Goal: Task Accomplishment & Management: Use online tool/utility

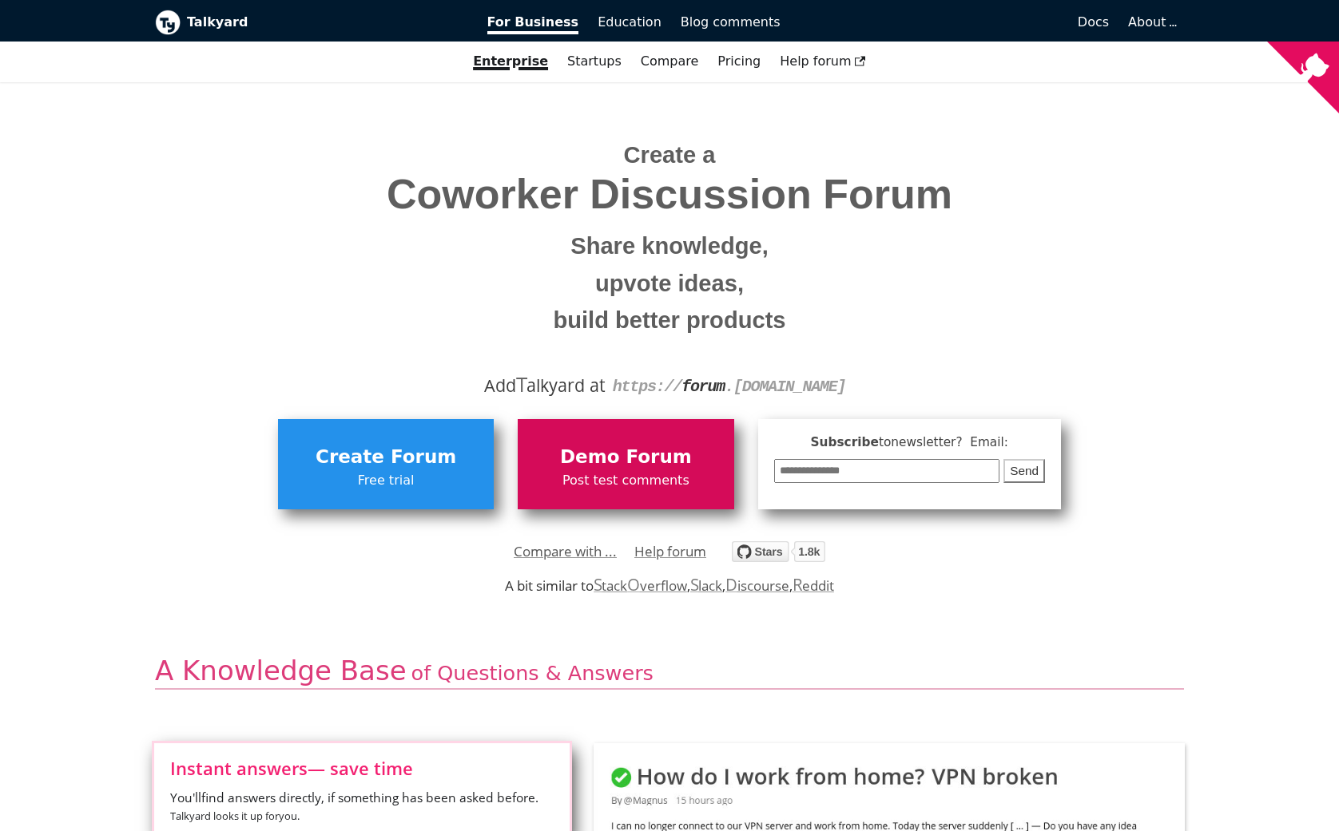
click at [640, 463] on span "Demo Forum" at bounding box center [626, 458] width 200 height 30
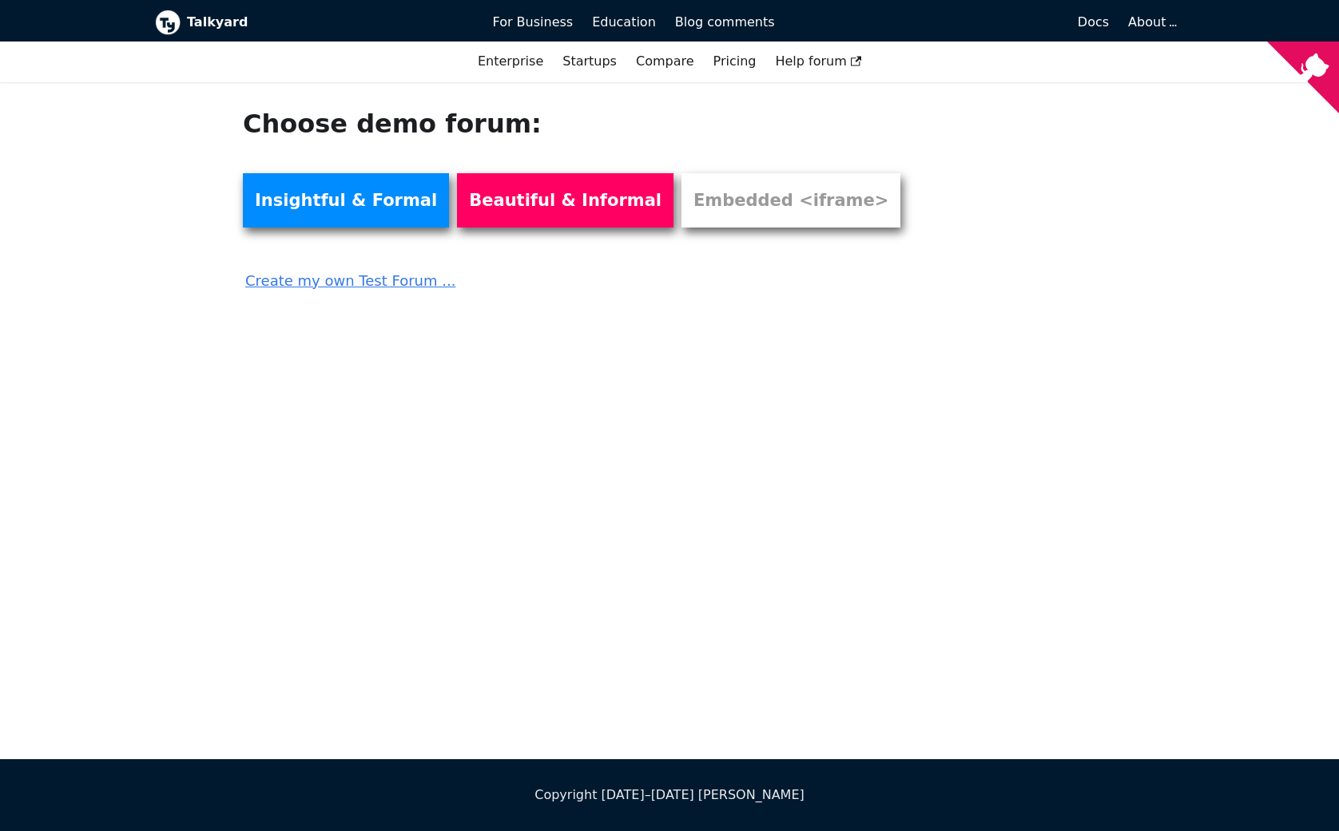
click at [352, 281] on link "Create my own Test Forum ..." at bounding box center [581, 275] width 677 height 35
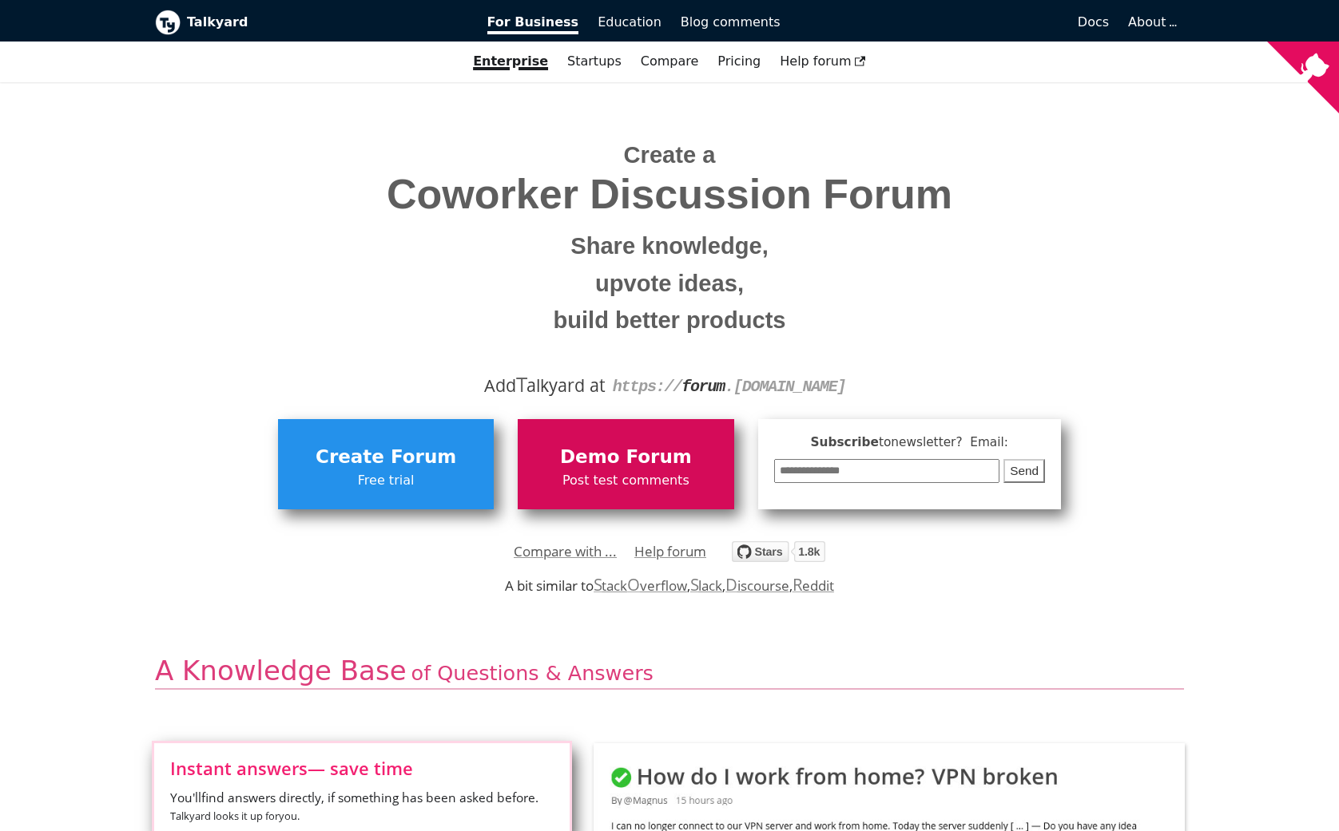
click at [635, 457] on span "Demo Forum" at bounding box center [626, 458] width 200 height 30
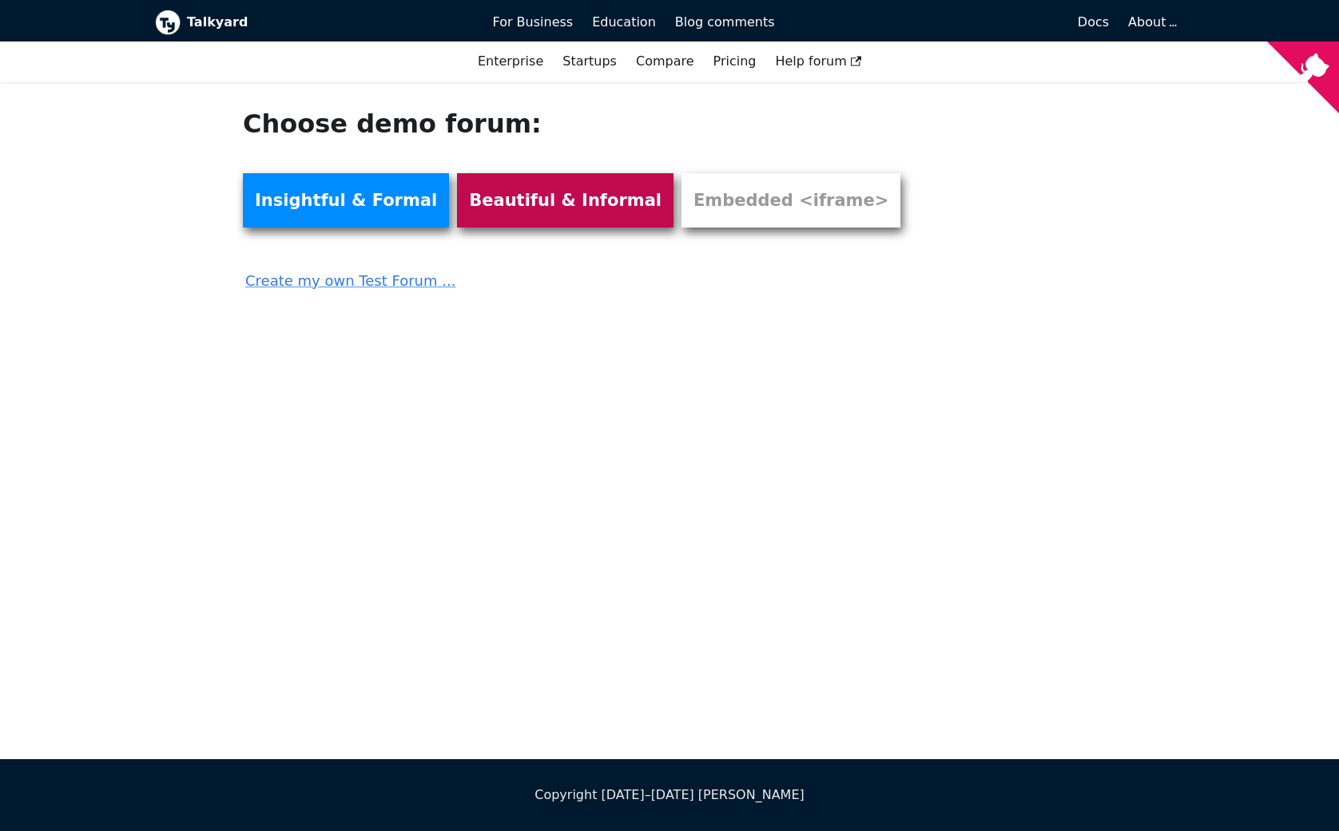
click at [510, 213] on link "Beautiful & Informal" at bounding box center [565, 200] width 216 height 54
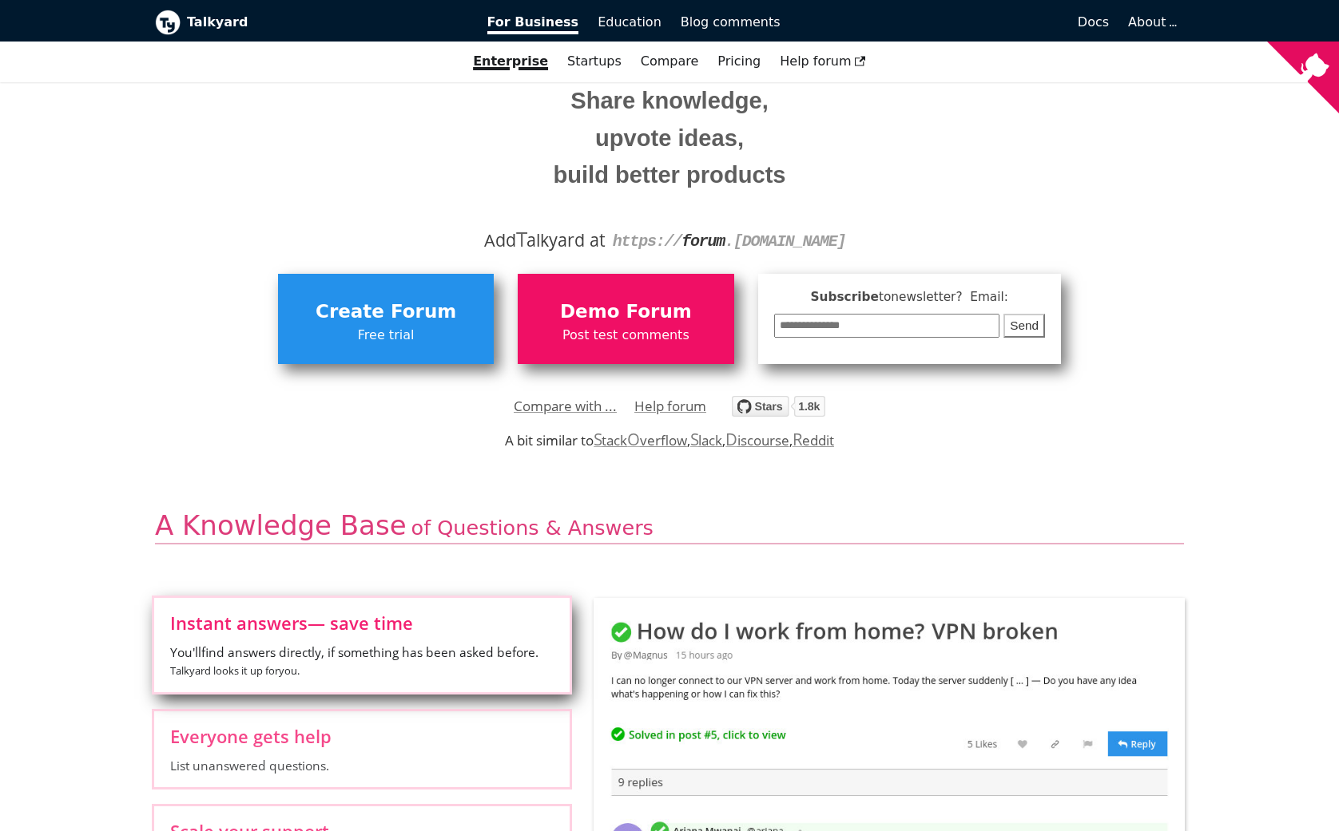
scroll to position [151, 0]
